Goal: Information Seeking & Learning: Learn about a topic

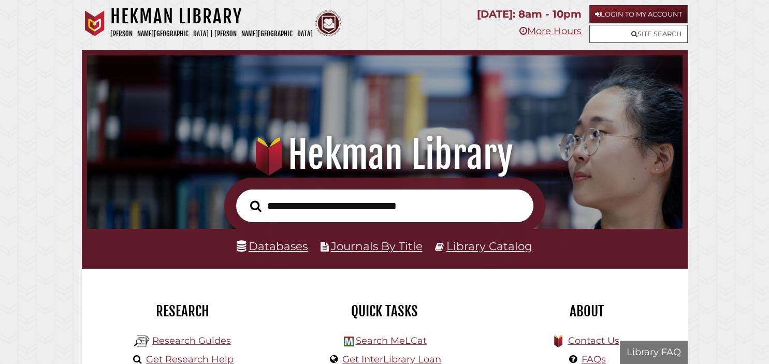
scroll to position [197, 590]
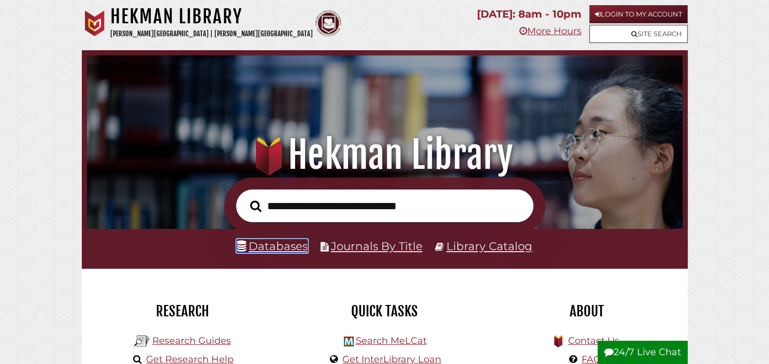
click at [266, 242] on link "Databases" at bounding box center [272, 245] width 71 height 13
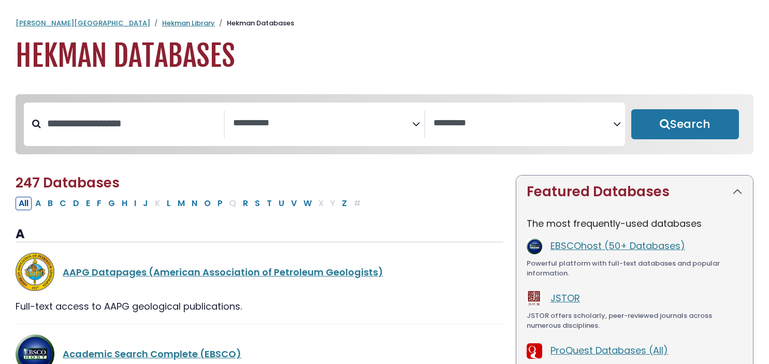
select select "Database Subject Filter"
select select "Database Vendors Filter"
click at [363, 113] on span "Search filters" at bounding box center [323, 124] width 180 height 28
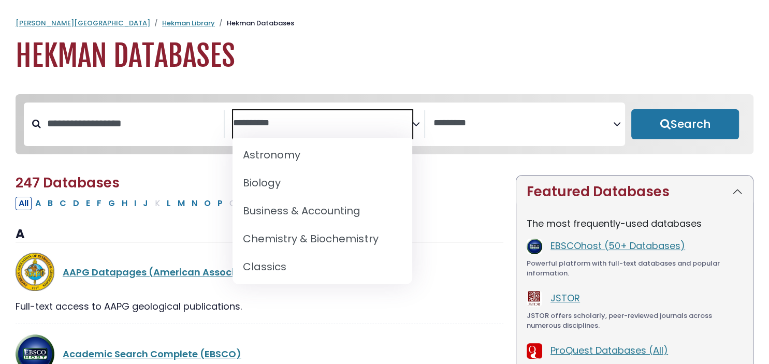
scroll to position [117, 0]
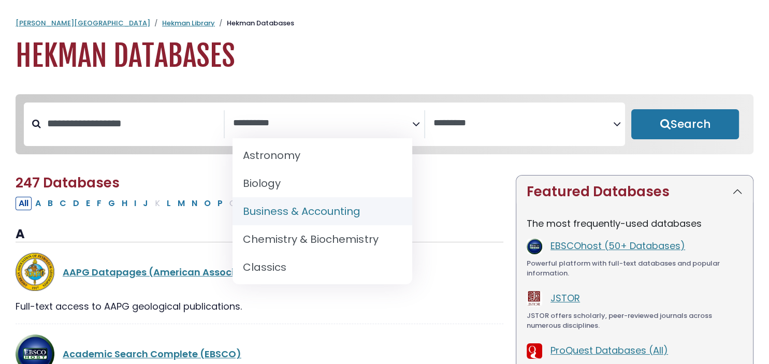
select select "*****"
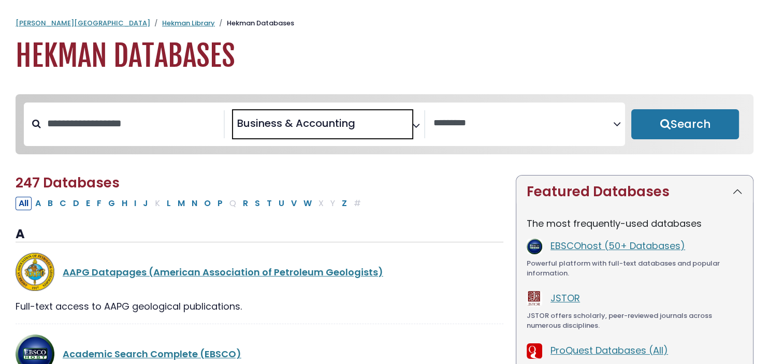
scroll to position [87, 0]
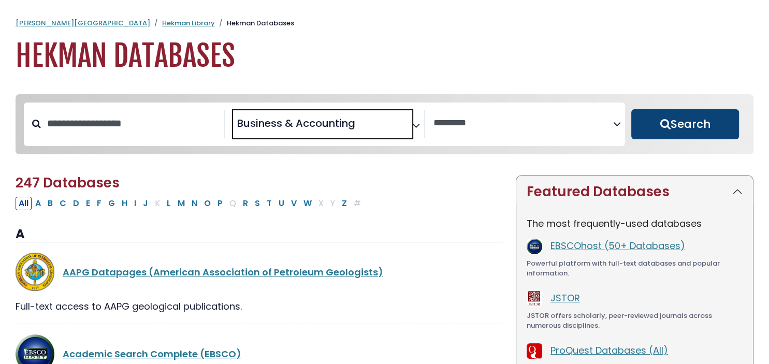
click at [662, 131] on button "Search" at bounding box center [685, 124] width 108 height 30
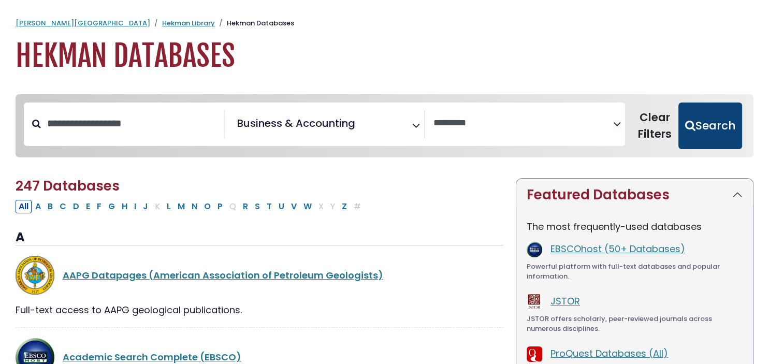
select select "Database Vendors Filter"
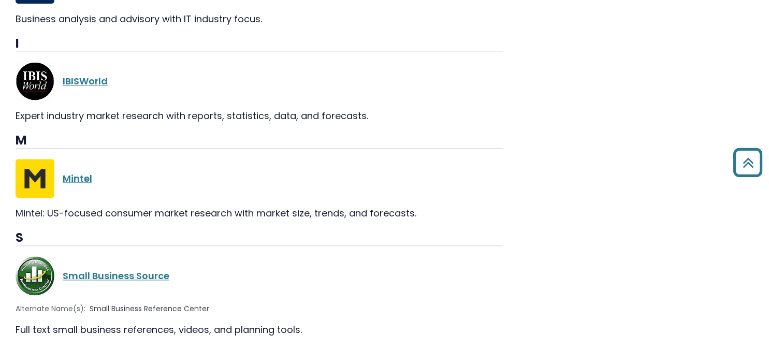
scroll to position [1239, 0]
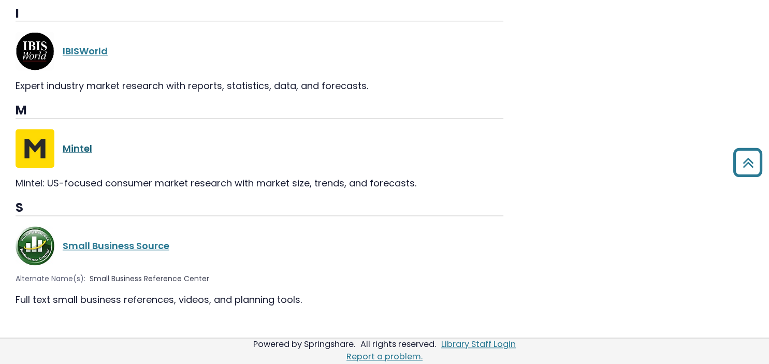
click at [80, 142] on link "Mintel" at bounding box center [78, 148] width 30 height 13
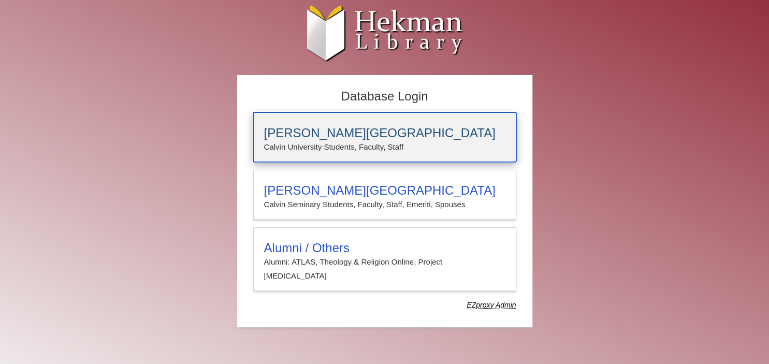
click at [317, 130] on h3 "Calvin University" at bounding box center [384, 133] width 241 height 14
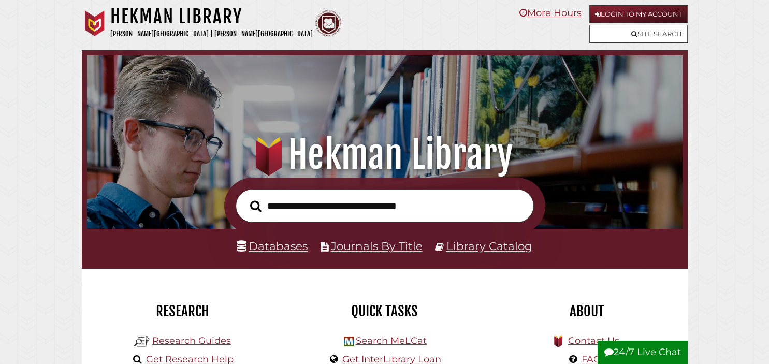
scroll to position [197, 590]
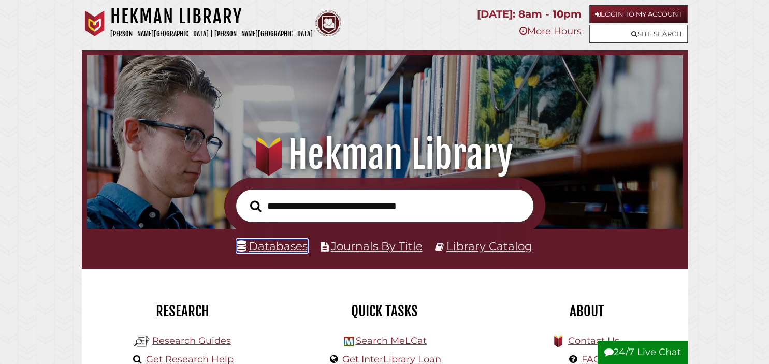
click at [297, 251] on link "Databases" at bounding box center [272, 245] width 71 height 13
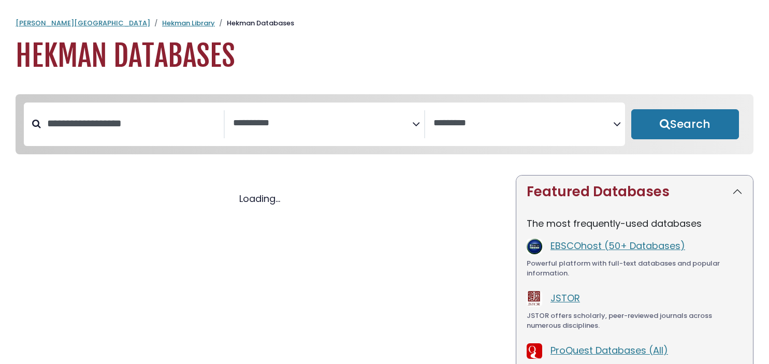
select select "Database Subject Filter"
select select "Database Vendors Filter"
select select "Database Subject Filter"
select select "Database Vendors Filter"
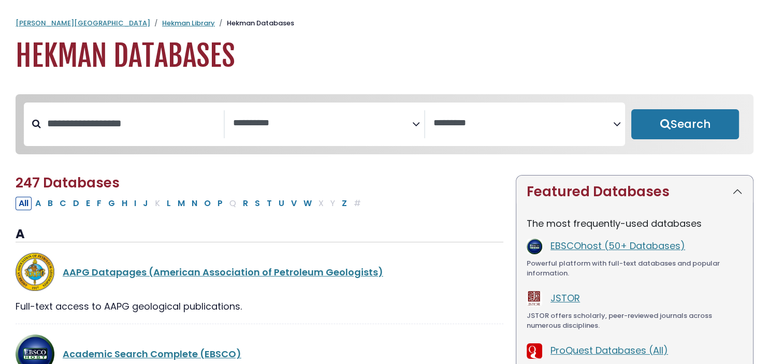
click at [301, 120] on textarea "Search" at bounding box center [323, 123] width 180 height 11
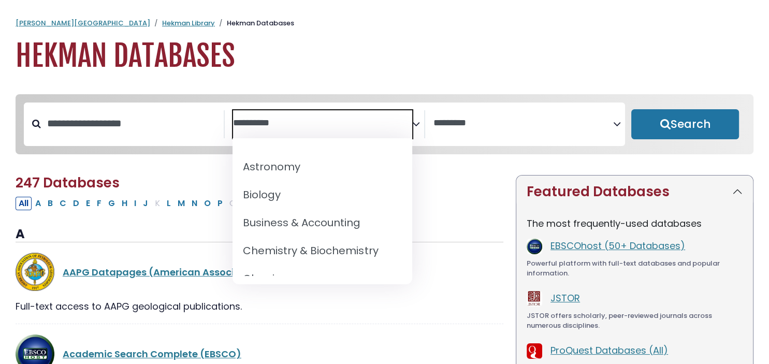
scroll to position [106, 0]
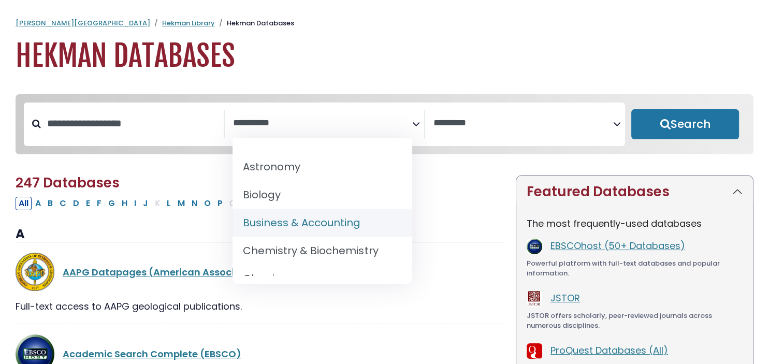
select select "*****"
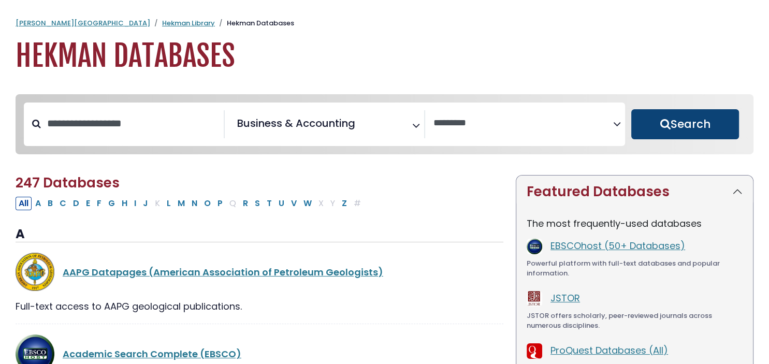
click at [669, 122] on button "Search" at bounding box center [685, 124] width 108 height 30
select select "Database Vendors Filter"
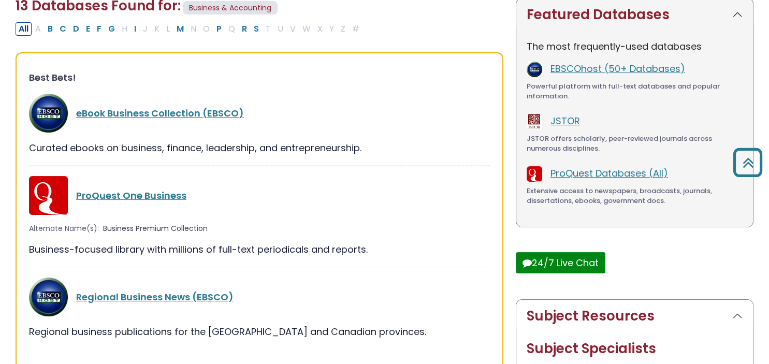
scroll to position [179, 0]
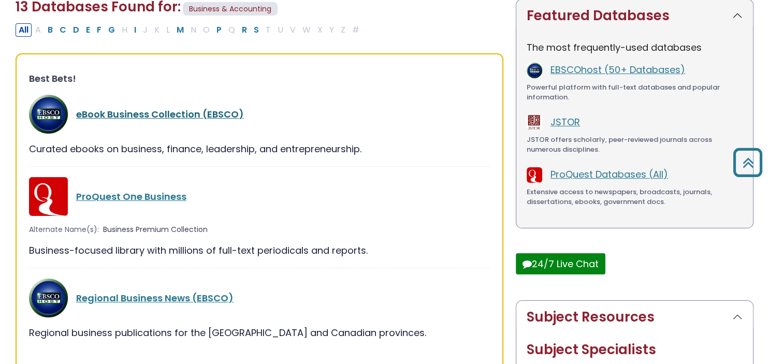
click at [185, 115] on link "eBook Business Collection (EBSCO)" at bounding box center [160, 114] width 168 height 13
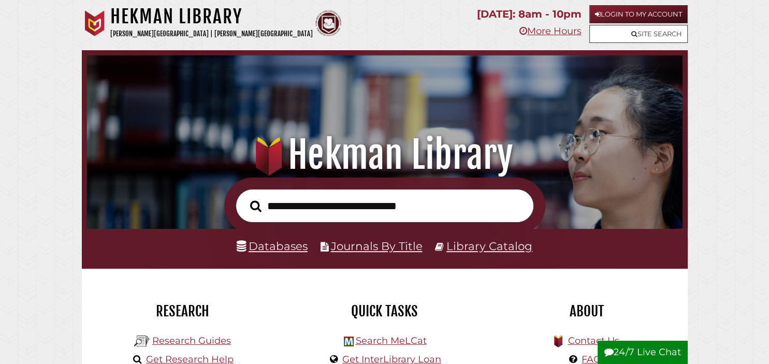
scroll to position [197, 590]
click at [287, 244] on link "Databases" at bounding box center [272, 245] width 71 height 13
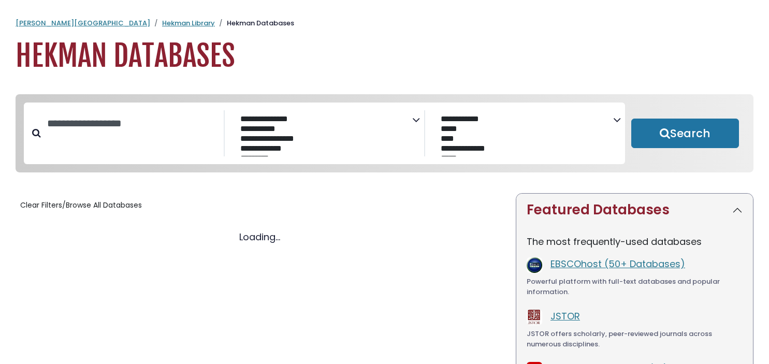
select select "Database Subject Filter"
select select "Database Vendors Filter"
select select "Database Subject Filter"
select select "Database Vendors Filter"
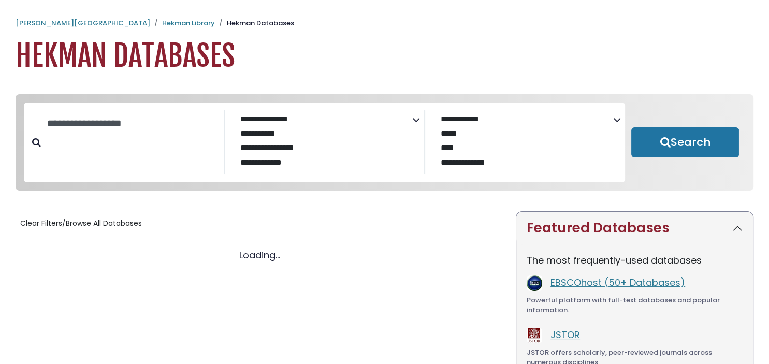
select select "Database Subject Filter"
select select "Database Vendors Filter"
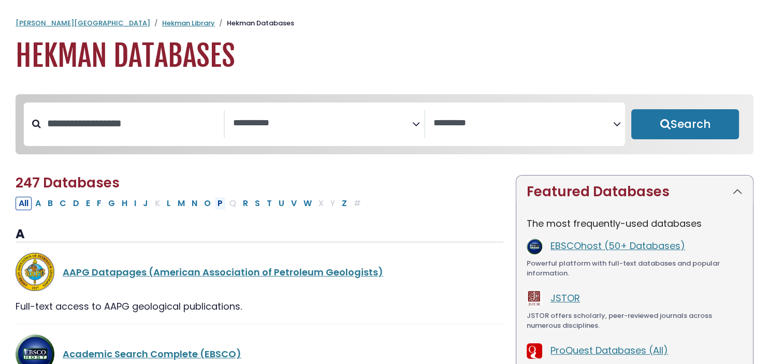
click at [215, 209] on button "P" at bounding box center [219, 203] width 11 height 13
select select "Database Subject Filter"
select select "Database Vendors Filter"
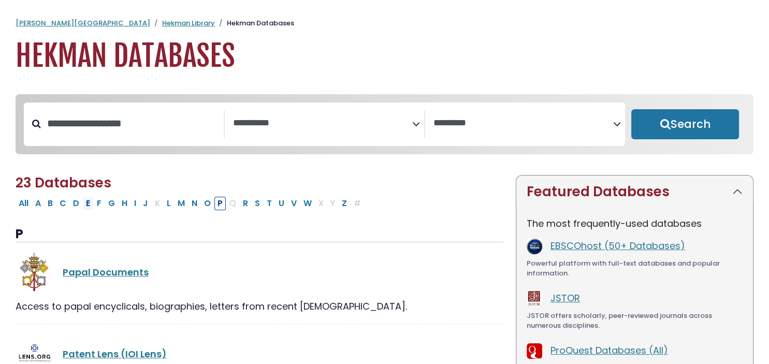
click at [88, 207] on button "E" at bounding box center [88, 203] width 10 height 13
select select "Database Subject Filter"
select select "Database Vendors Filter"
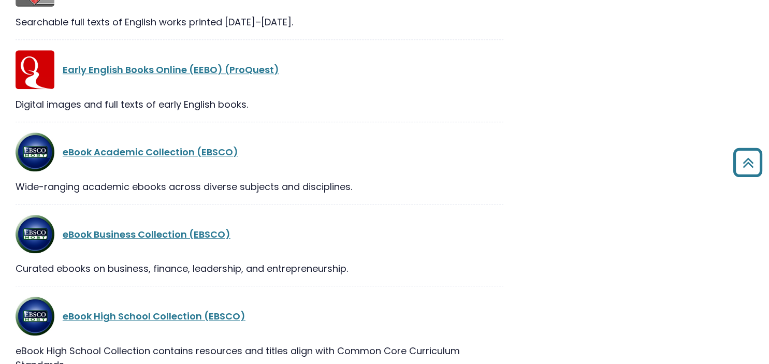
scroll to position [710, 0]
drag, startPoint x: 88, startPoint y: 207, endPoint x: 86, endPoint y: 224, distance: 17.2
click at [86, 224] on div "eBook Business Collection (EBSCO)" at bounding box center [260, 233] width 488 height 39
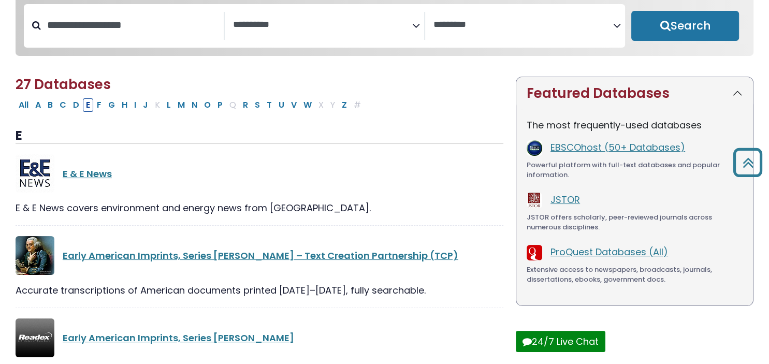
scroll to position [0, 0]
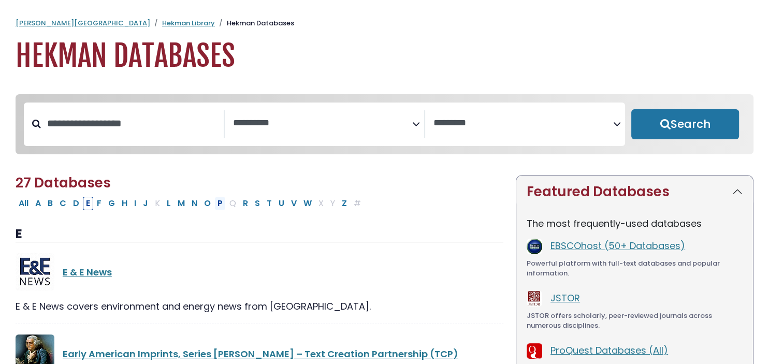
click at [214, 205] on button "P" at bounding box center [219, 203] width 11 height 13
select select "Database Subject Filter"
select select "Database Vendors Filter"
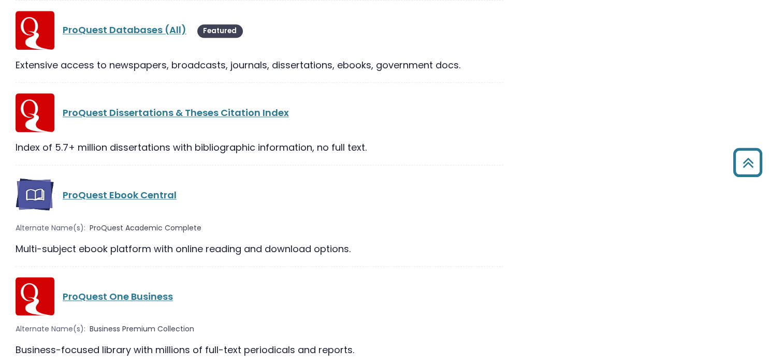
scroll to position [1330, 0]
click at [142, 199] on link "ProQuest Ebook Central" at bounding box center [120, 194] width 114 height 13
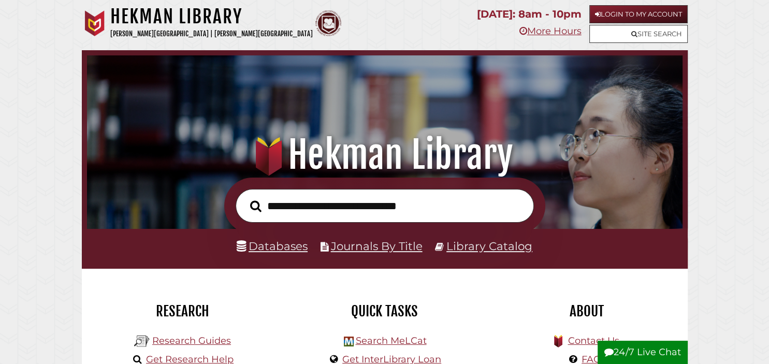
scroll to position [197, 590]
click at [269, 244] on link "Databases" at bounding box center [272, 245] width 71 height 13
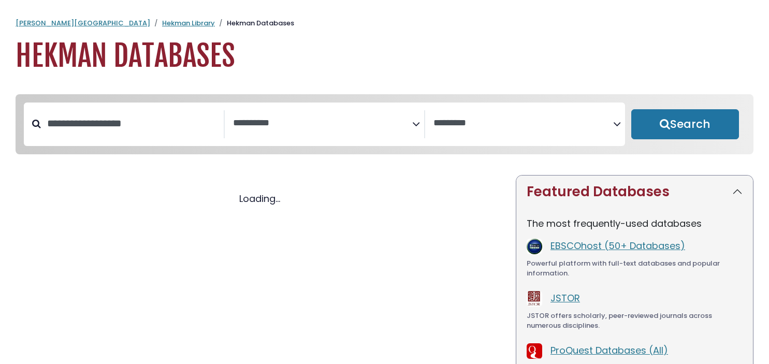
select select "Database Subject Filter"
select select "Database Vendors Filter"
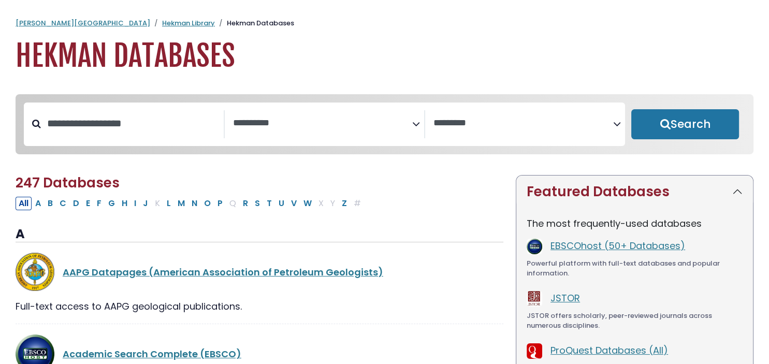
select select "Database Subject Filter"
select select "Database Vendors Filter"
click at [135, 206] on button "I" at bounding box center [135, 203] width 8 height 13
select select "Database Subject Filter"
select select "Database Vendors Filter"
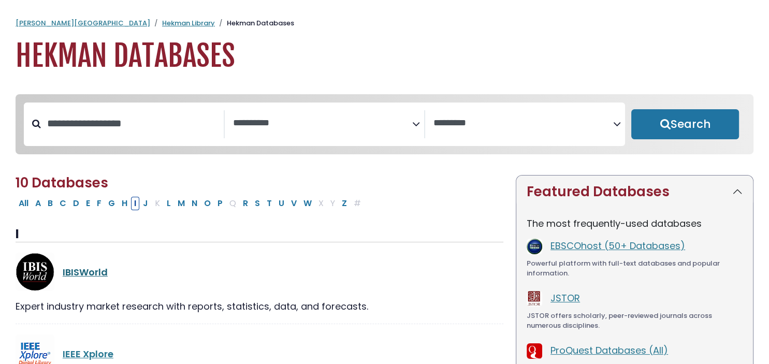
click at [92, 277] on link "IBISWorld" at bounding box center [85, 272] width 45 height 13
